Goal: Task Accomplishment & Management: Manage account settings

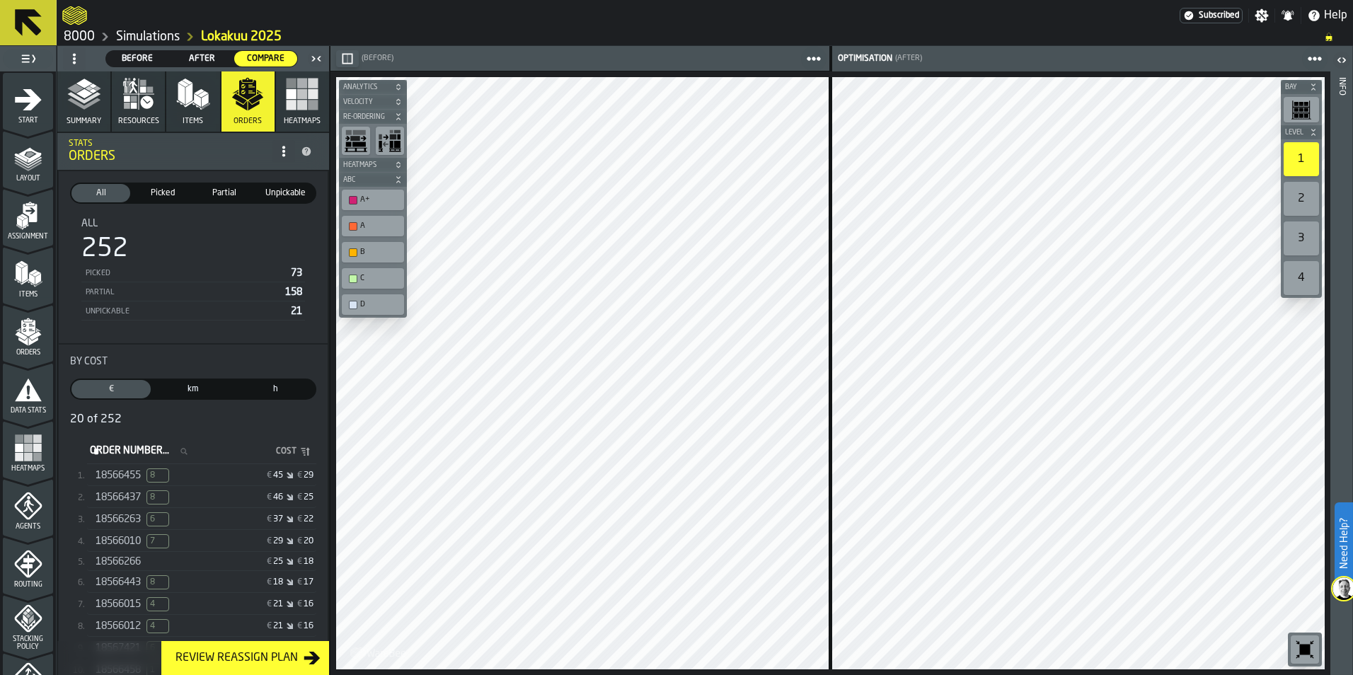
scroll to position [442, 0]
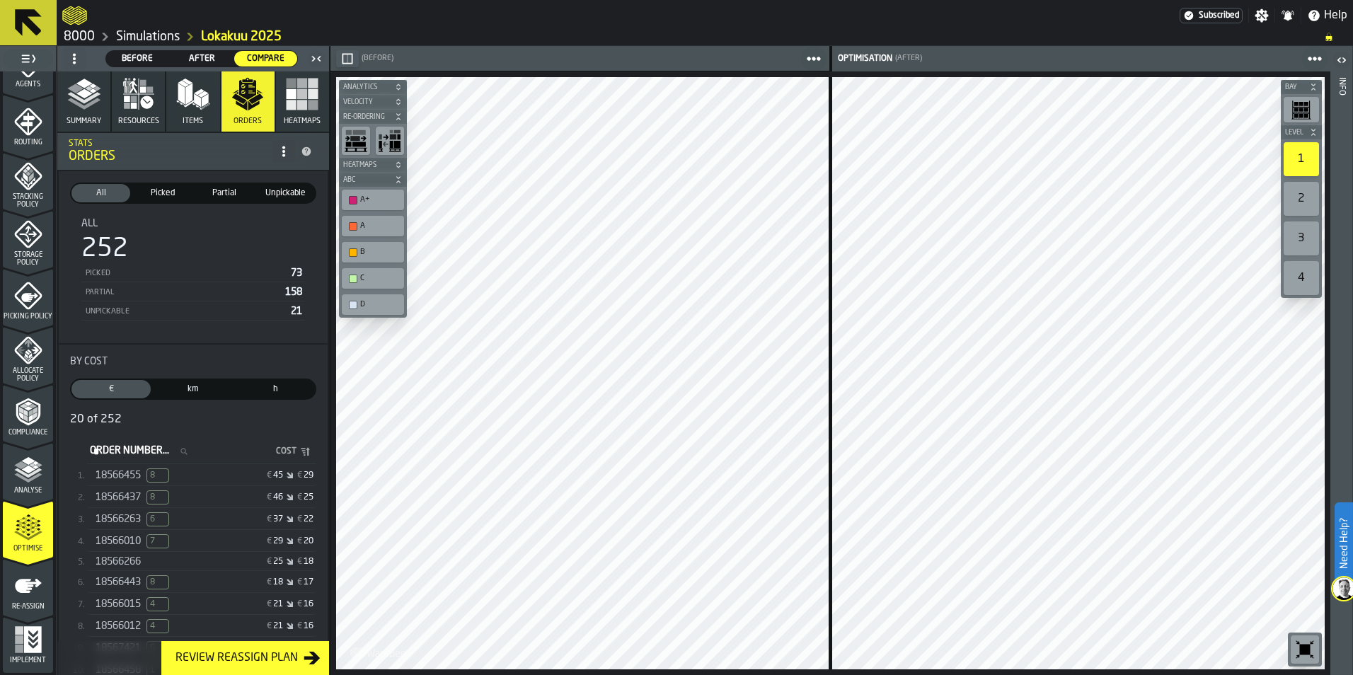
click at [35, 28] on icon at bounding box center [28, 22] width 27 height 27
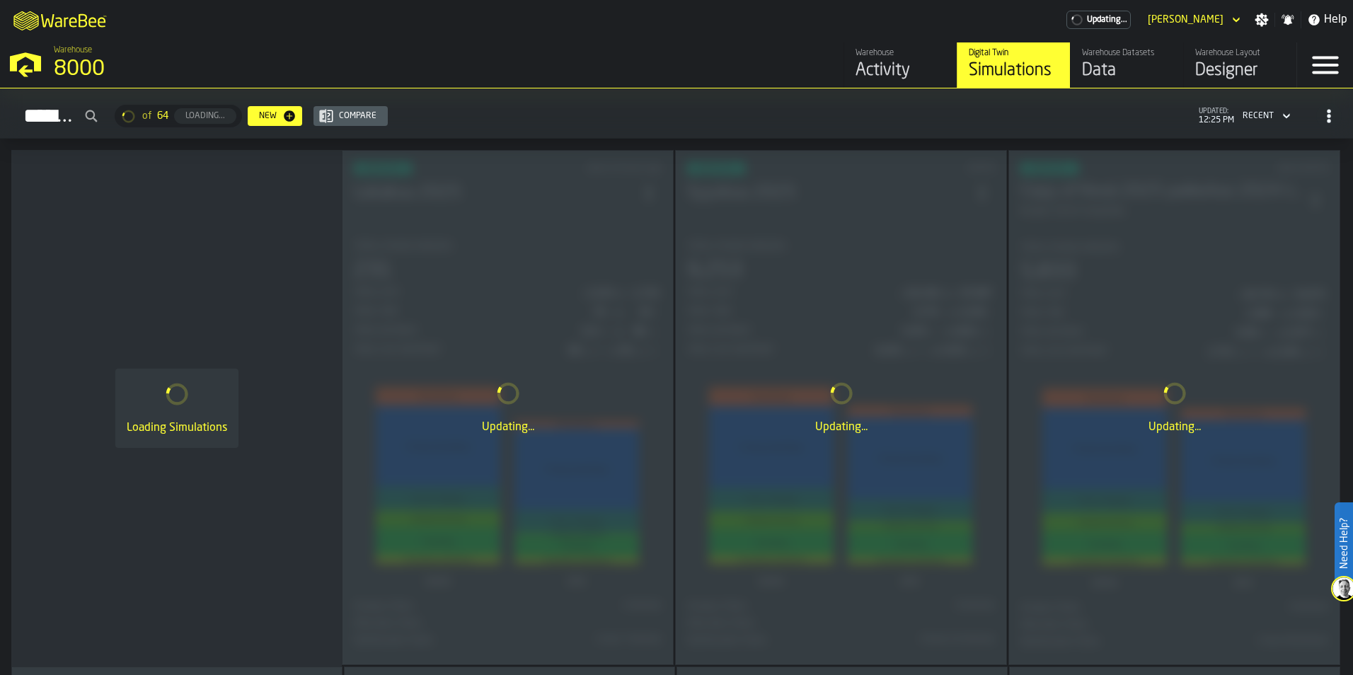
drag, startPoint x: 357, startPoint y: 290, endPoint x: 611, endPoint y: 48, distance: 350.4
click at [611, 48] on div "Warehouse 8000" at bounding box center [345, 64] width 594 height 48
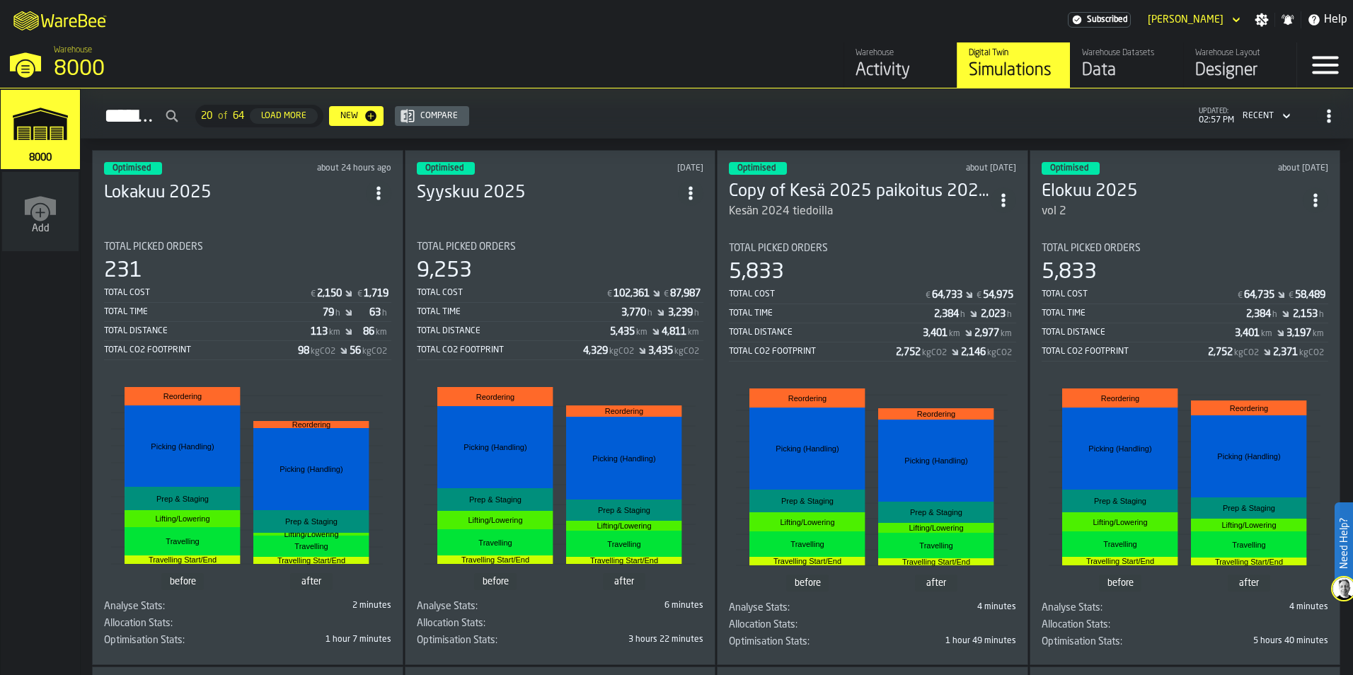
drag, startPoint x: 1308, startPoint y: 62, endPoint x: 1330, endPoint y: 122, distance: 63.1
click at [1308, 62] on icon "button-toggle-Menu" at bounding box center [1325, 65] width 34 height 34
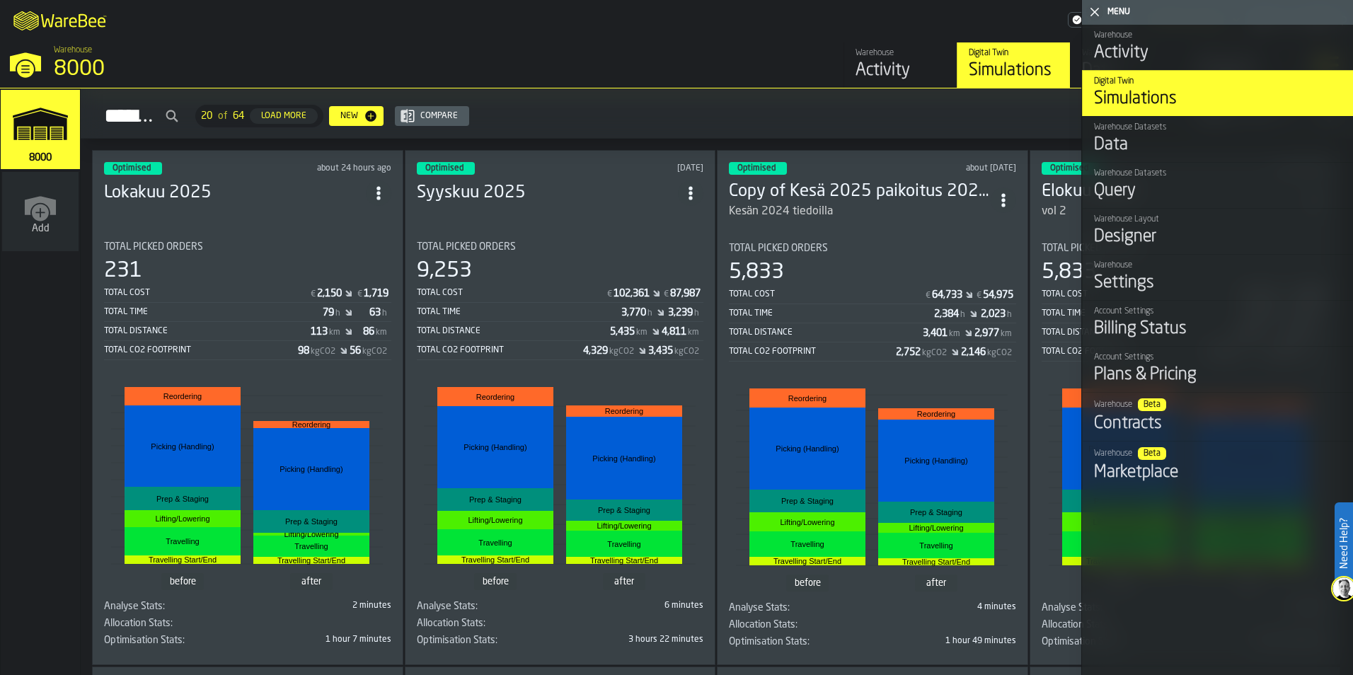
click at [1216, 300] on link "Warehouse Settings" at bounding box center [1217, 277] width 271 height 46
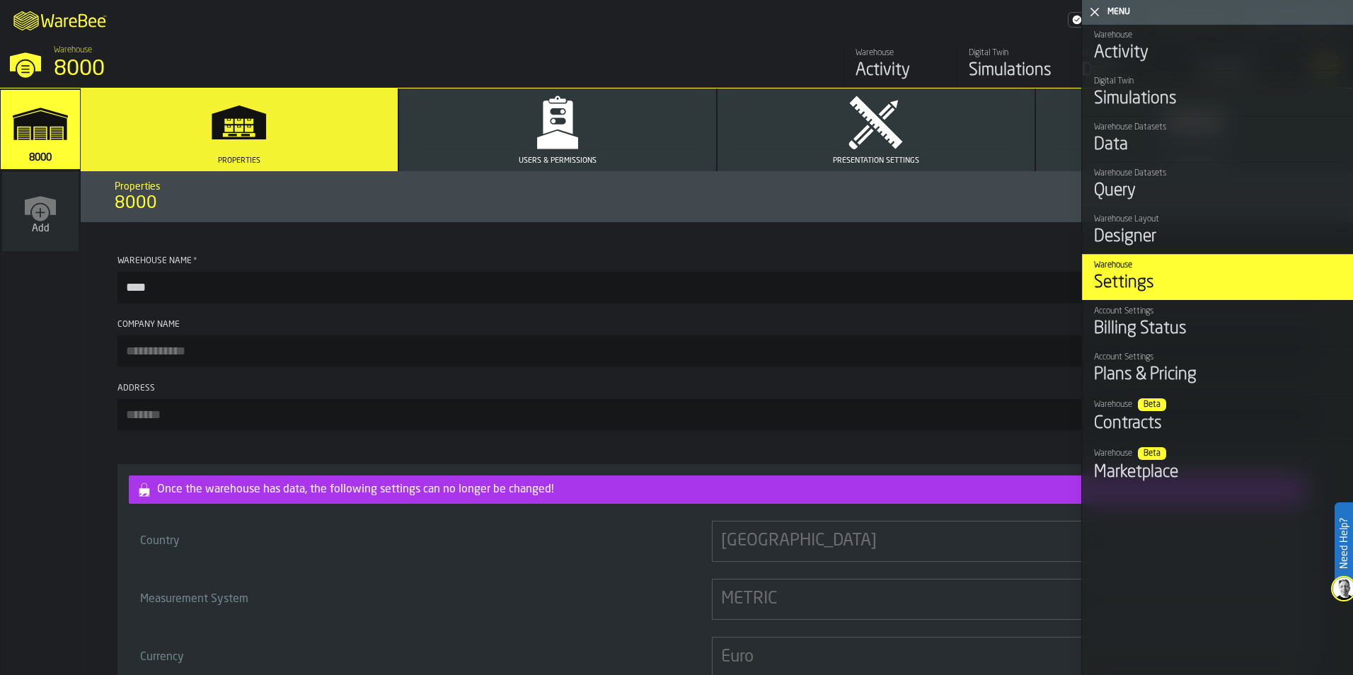
click at [587, 127] on button "Users & Permissions" at bounding box center [557, 129] width 317 height 83
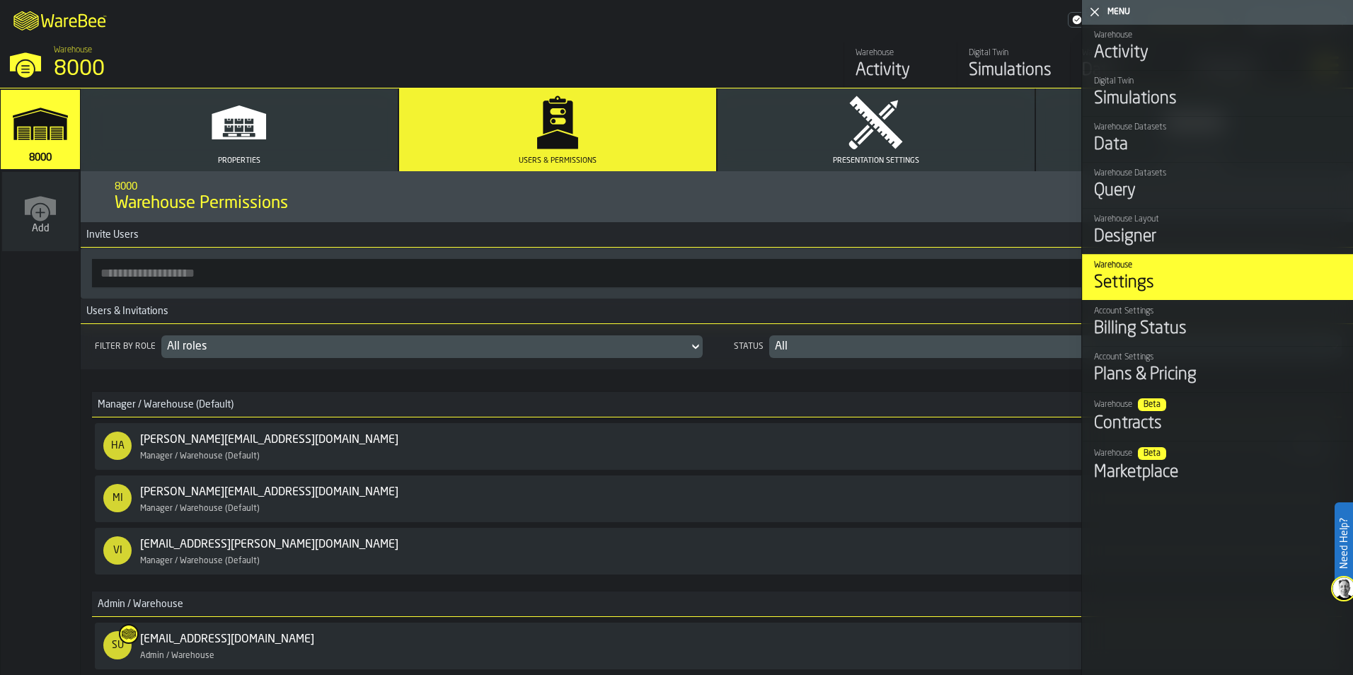
click at [7, 379] on nav "8000 Add" at bounding box center [40, 381] width 79 height 587
click at [1095, 11] on icon "button-toggle-Close me" at bounding box center [1094, 12] width 17 height 17
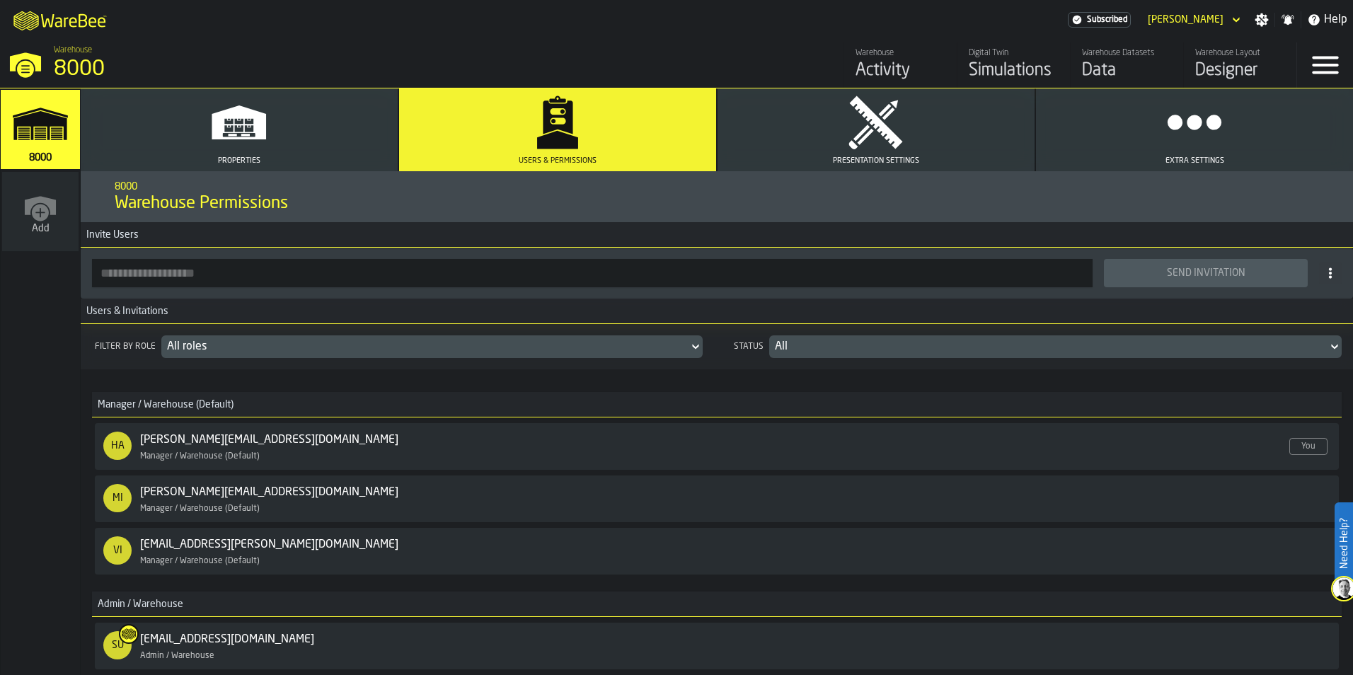
click at [303, 505] on div "[PERSON_NAME][EMAIL_ADDRESS][DOMAIN_NAME] Enabled Manager / Warehouse (Default)" at bounding box center [292, 499] width 304 height 30
click at [404, 494] on span "Enabled" at bounding box center [422, 492] width 37 height 14
click at [1327, 272] on icon at bounding box center [1330, 272] width 11 height 11
click at [1268, 335] on span "MFA (Enforced)" at bounding box center [1291, 336] width 76 height 17
click at [1325, 276] on icon at bounding box center [1330, 272] width 11 height 11
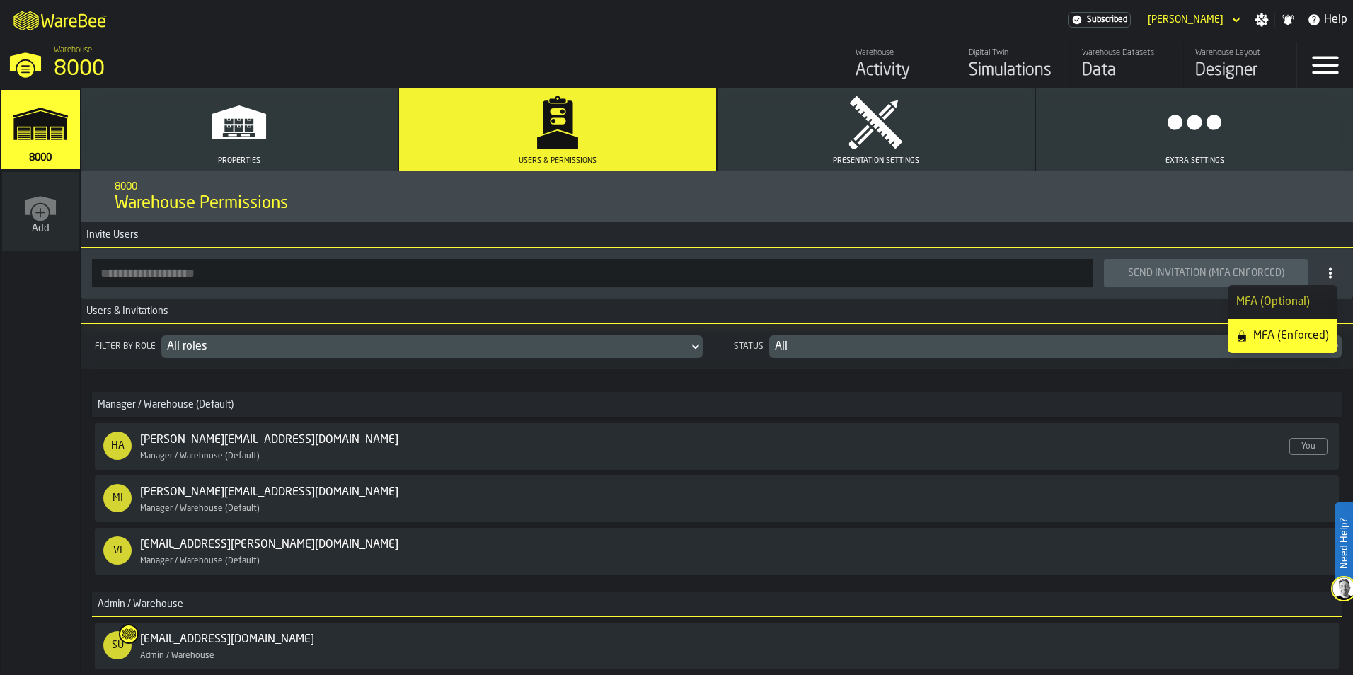
click at [1300, 300] on span "MFA (Optional)" at bounding box center [1273, 302] width 74 height 17
click at [1325, 270] on icon at bounding box center [1330, 272] width 11 height 11
click at [1293, 335] on span "MFA (Enforced)" at bounding box center [1291, 336] width 76 height 17
click at [592, 260] on input "button-toolbar-" at bounding box center [592, 273] width 1001 height 28
click at [1202, 150] on icon "button" at bounding box center [1194, 122] width 57 height 57
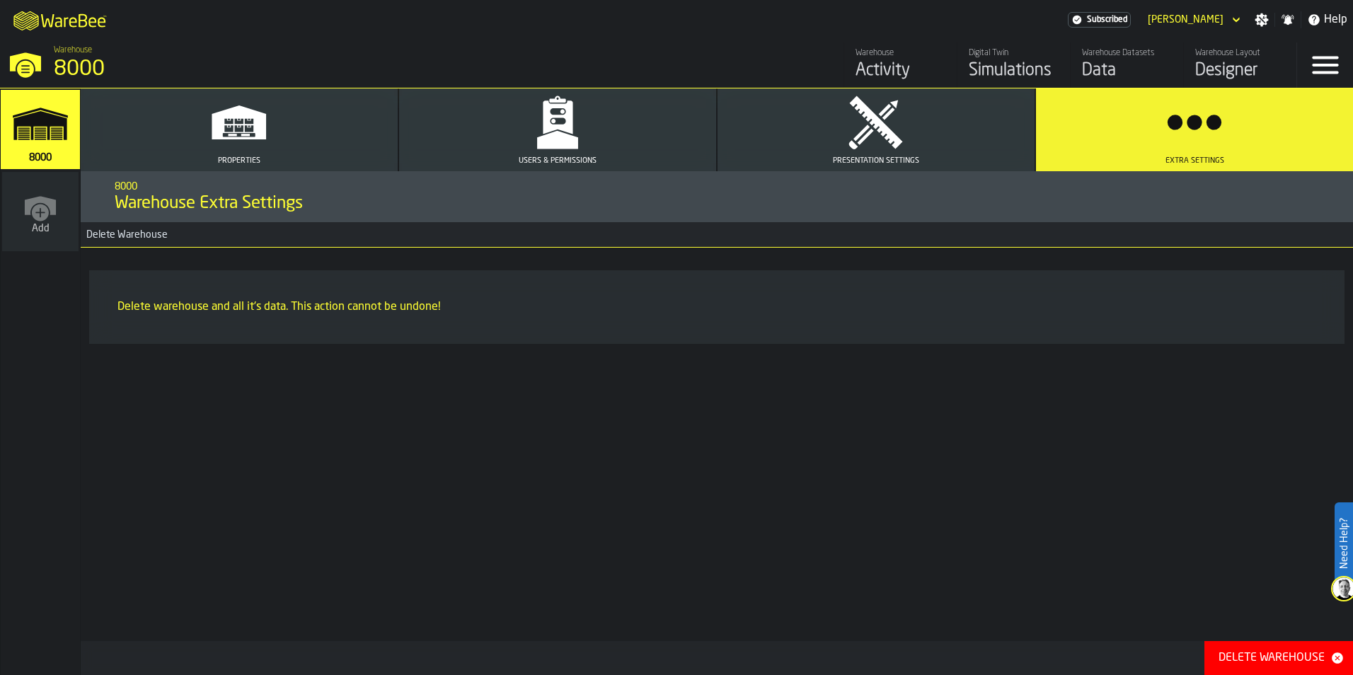
click at [564, 139] on polygon "button" at bounding box center [557, 140] width 41 height 18
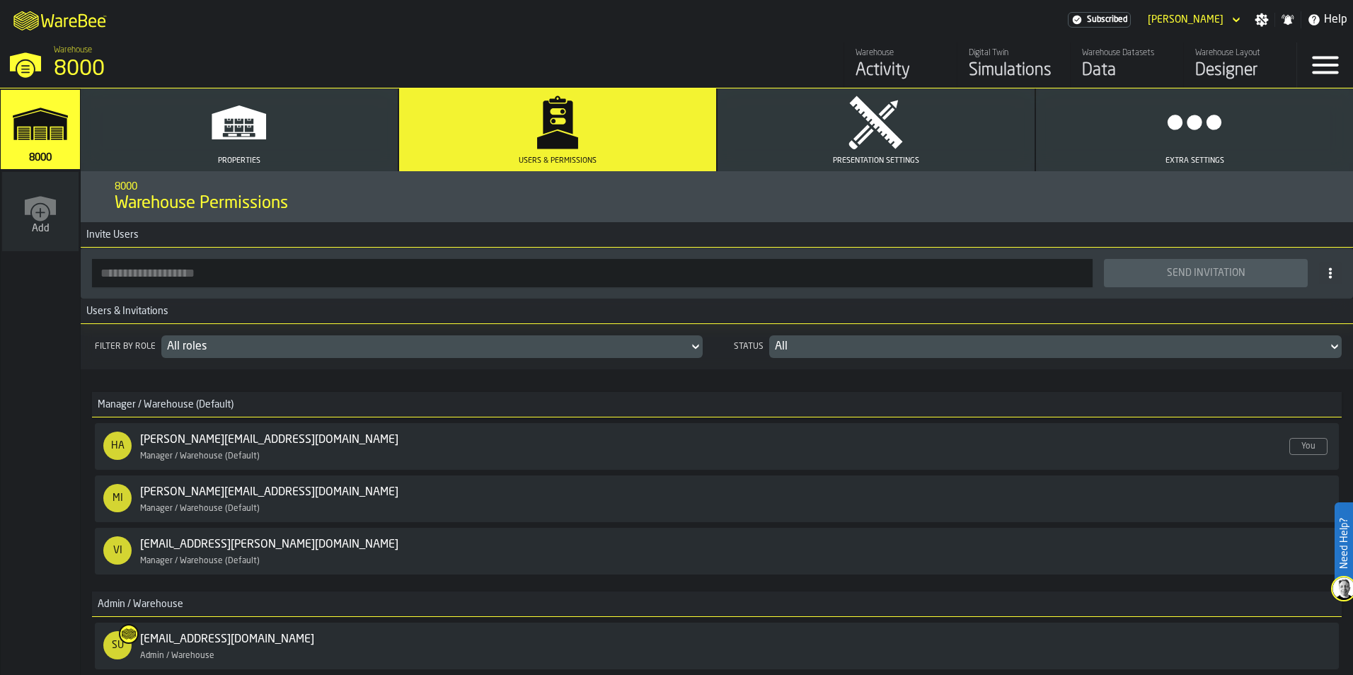
click at [874, 344] on div "All" at bounding box center [1048, 346] width 547 height 17
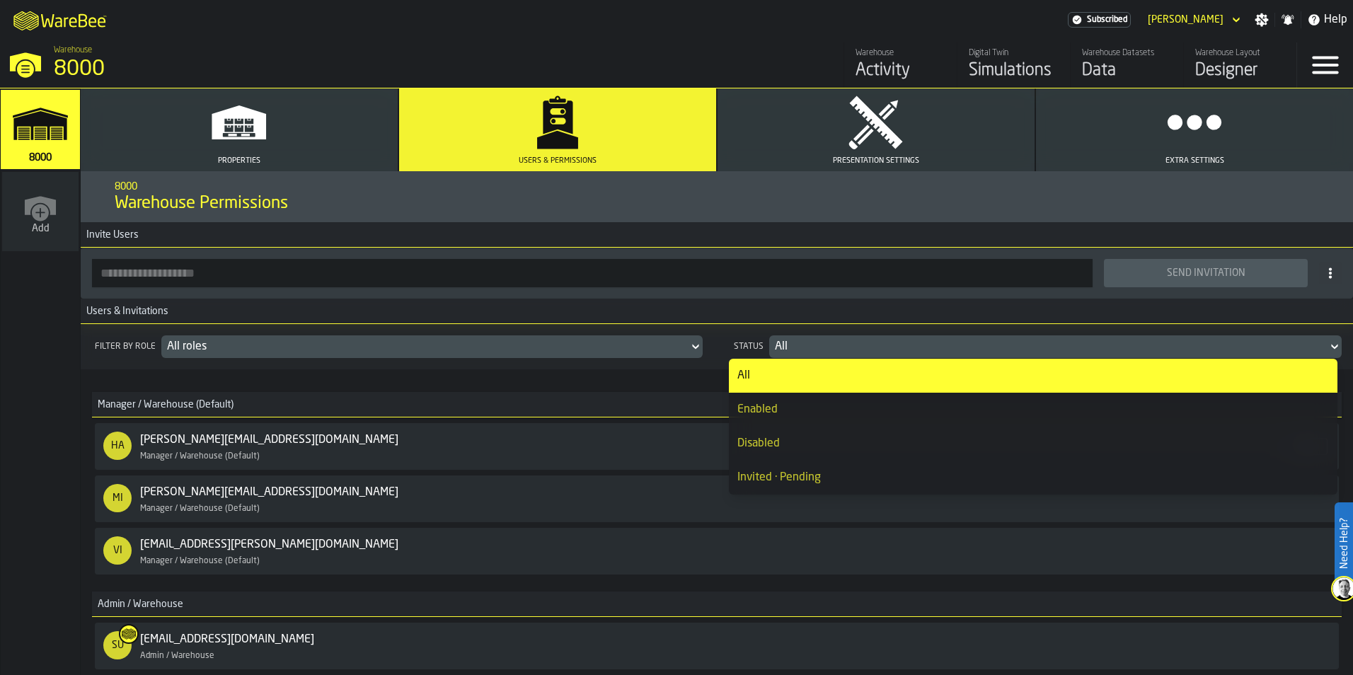
click at [874, 344] on div "All" at bounding box center [1048, 346] width 547 height 17
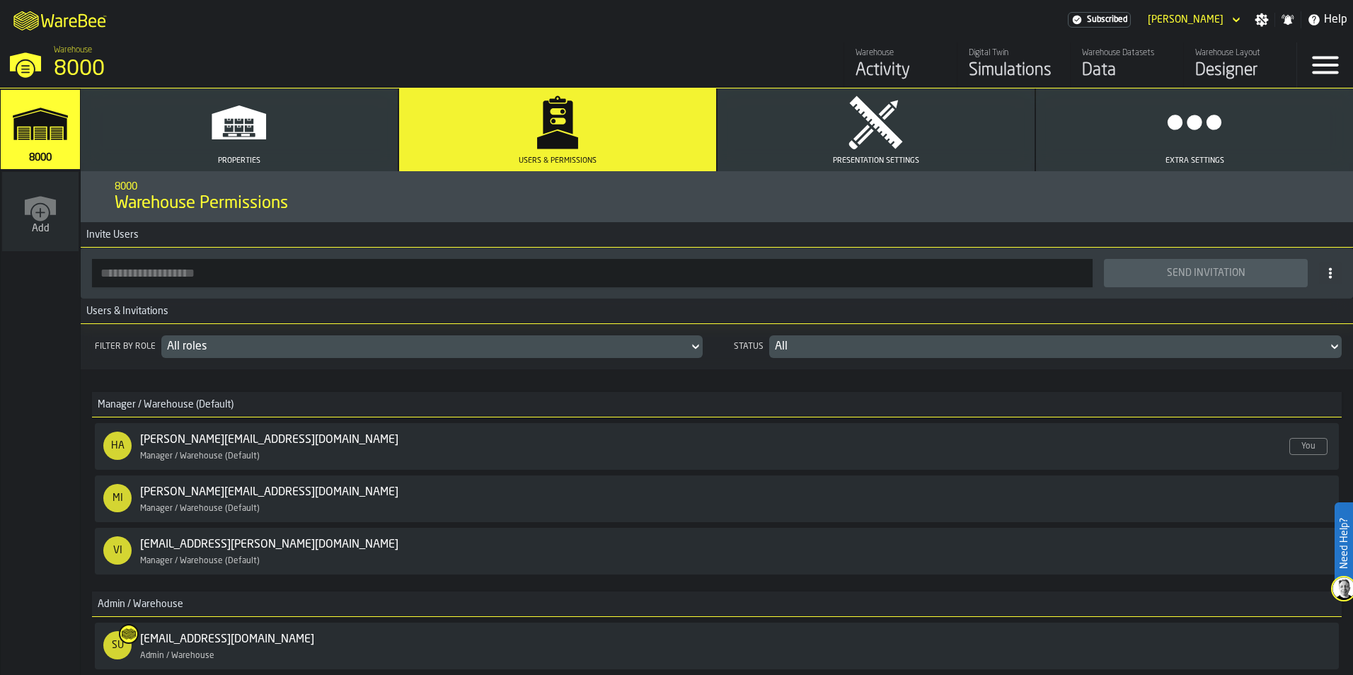
click at [548, 351] on div "All roles" at bounding box center [425, 346] width 516 height 17
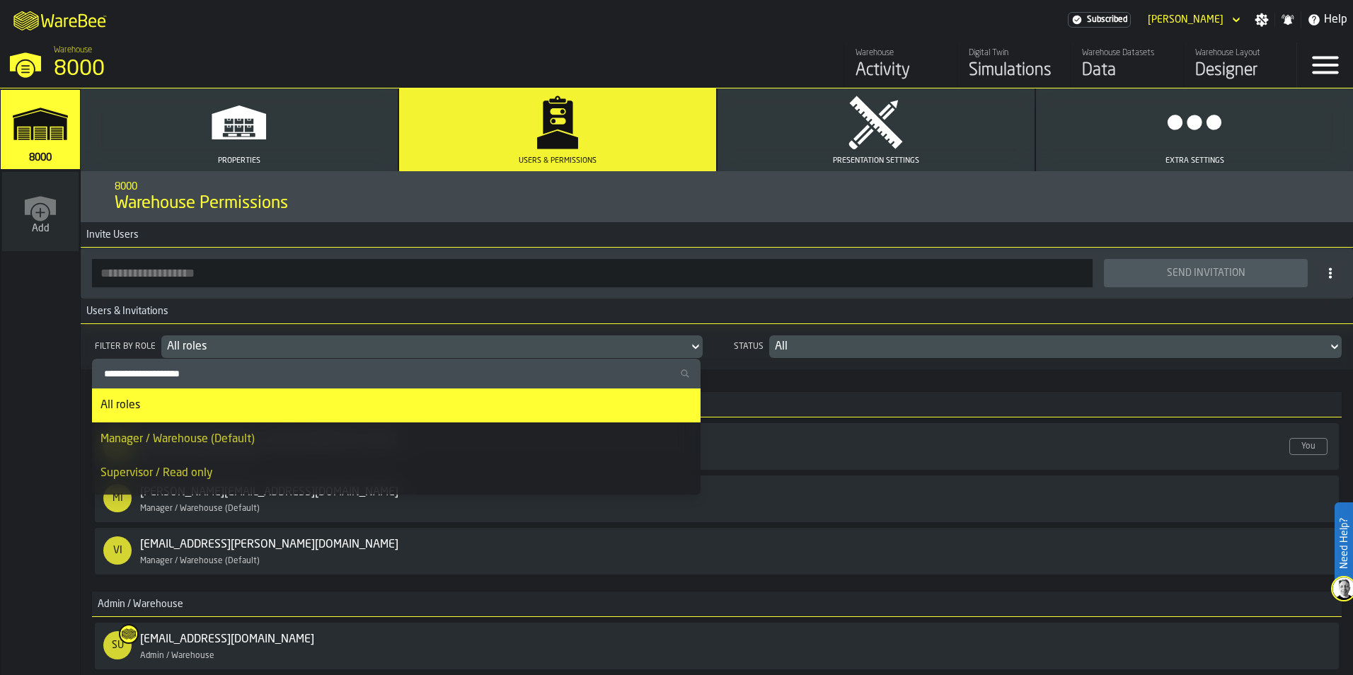
click at [568, 349] on div "All roles" at bounding box center [425, 346] width 516 height 17
